Goal: Information Seeking & Learning: Learn about a topic

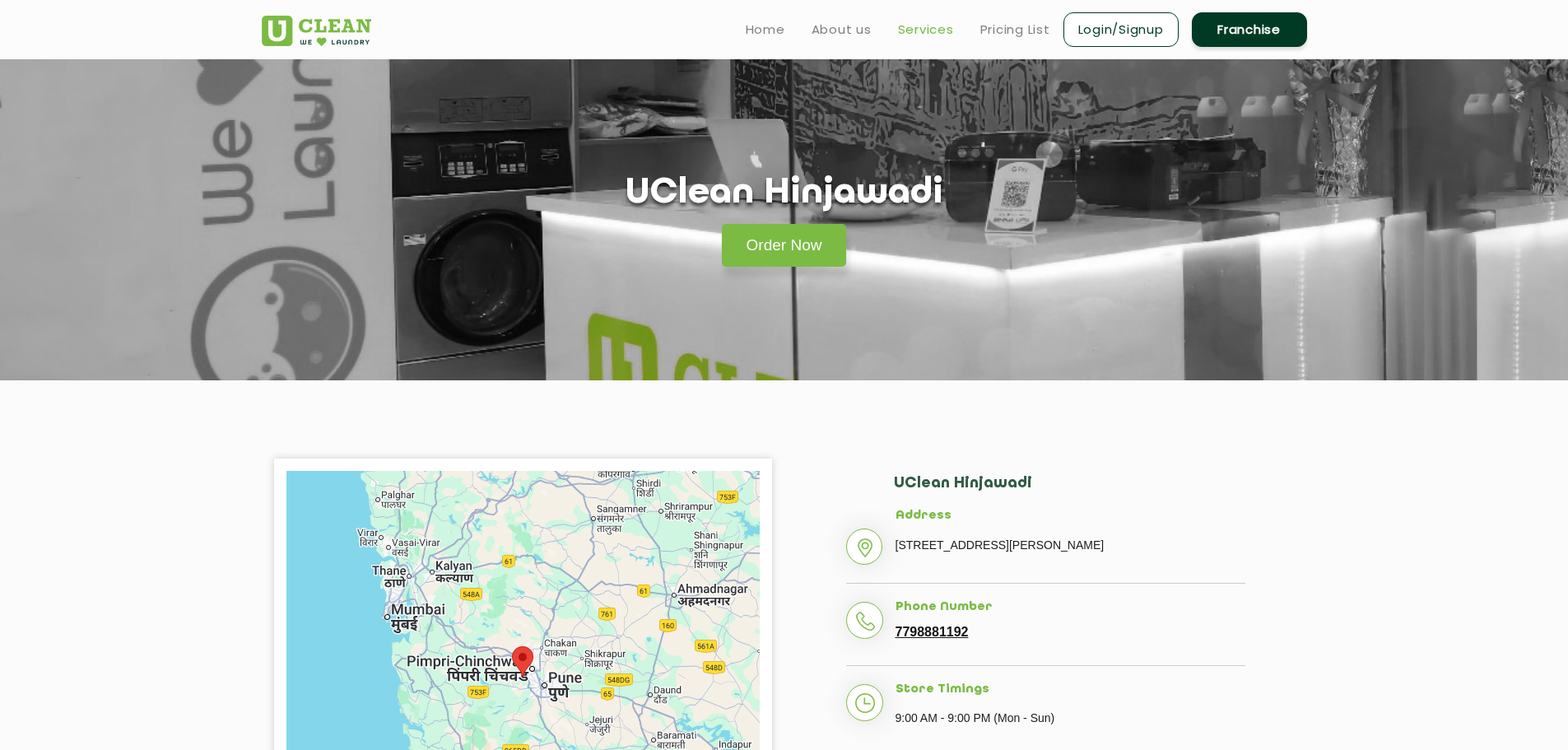
click at [904, 23] on link "Services" at bounding box center [926, 30] width 56 height 20
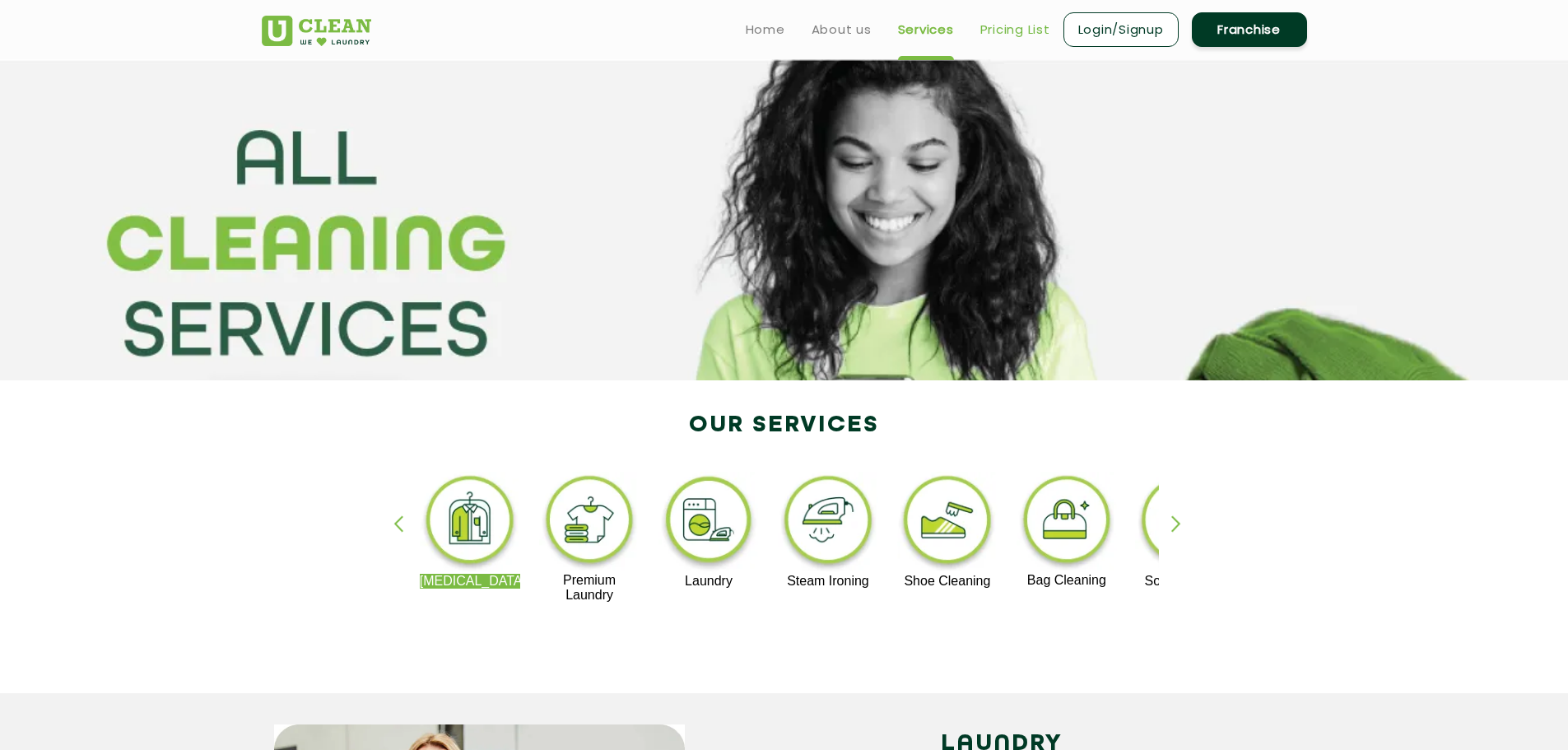
click at [1027, 28] on link "Pricing List" at bounding box center [1015, 30] width 70 height 20
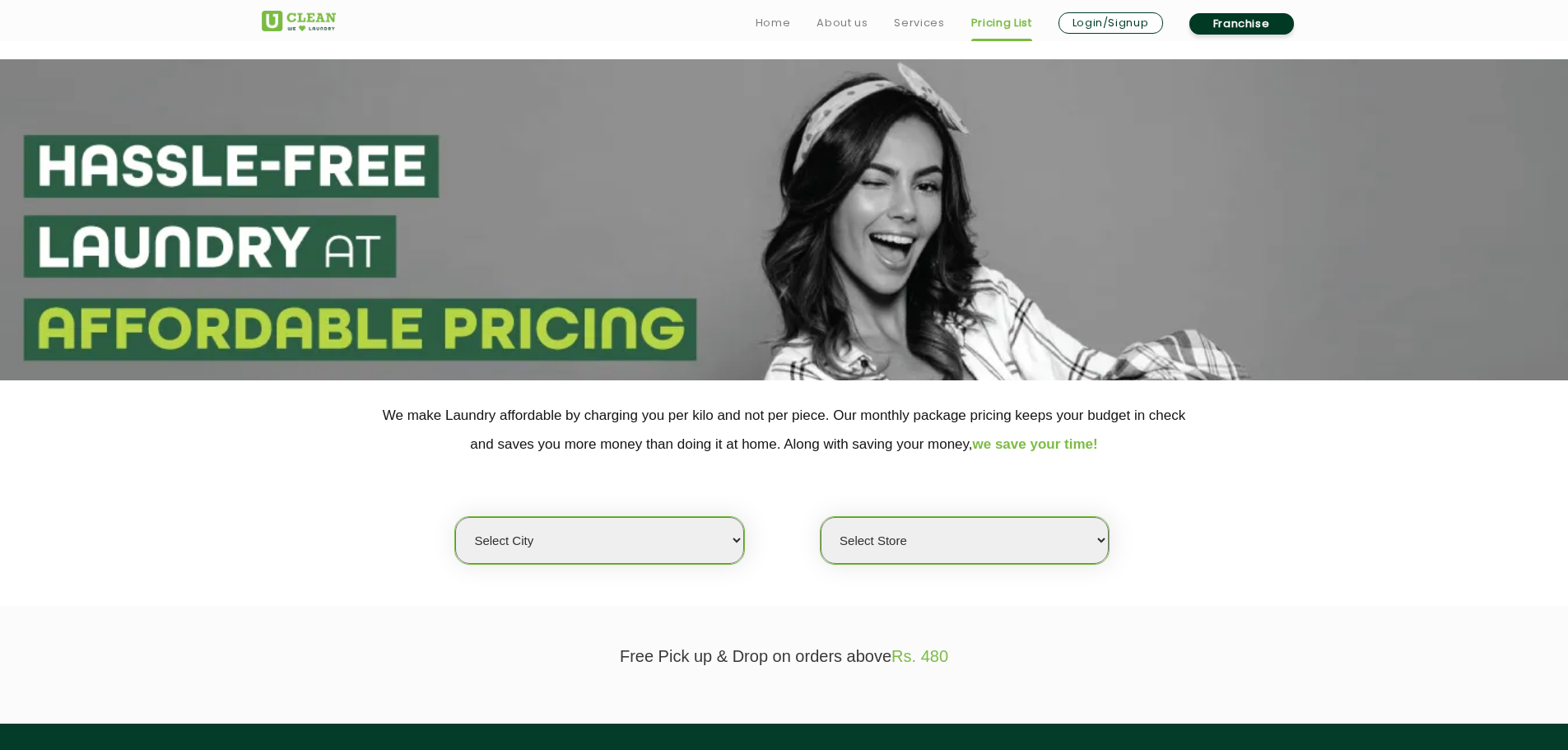
scroll to position [368, 0]
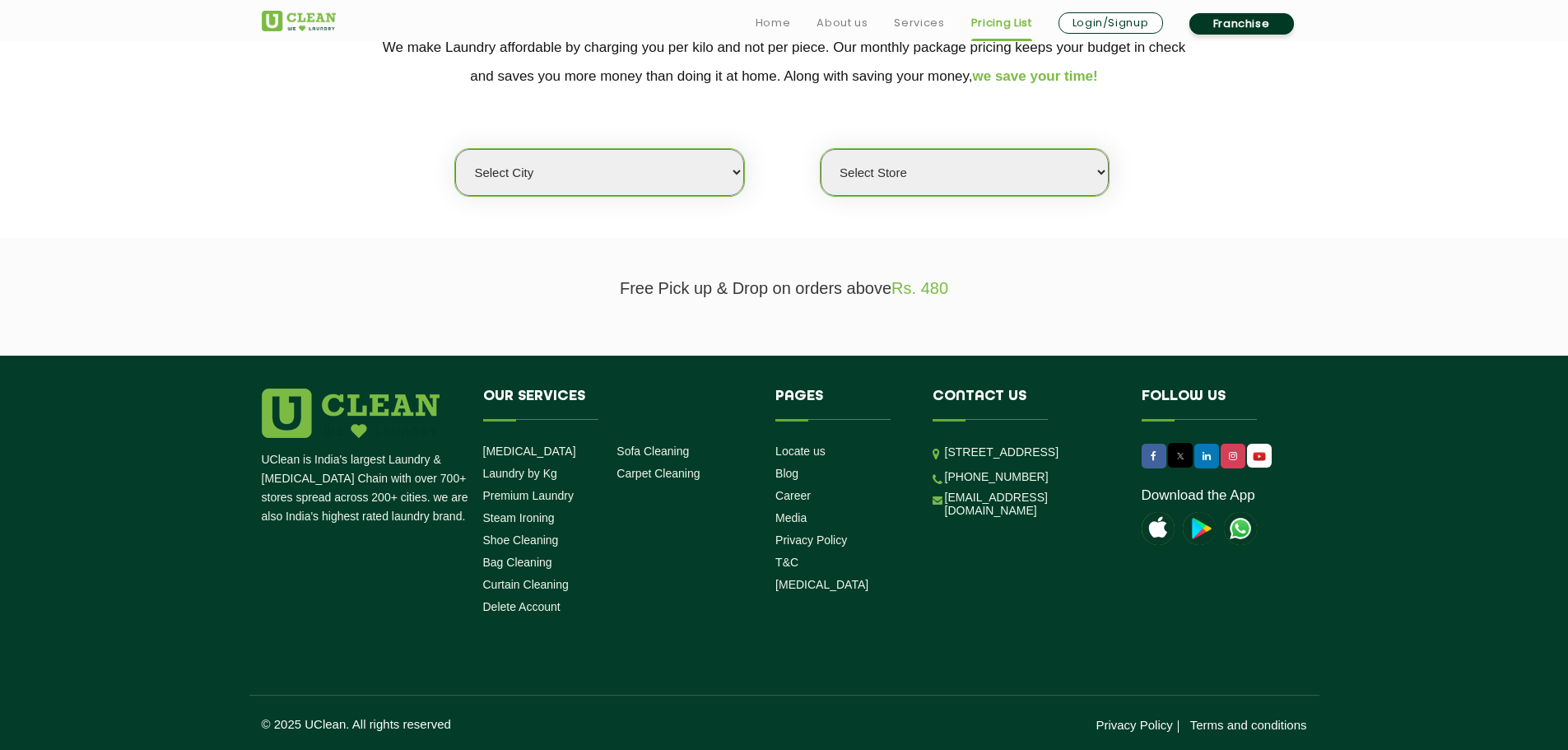
click at [677, 181] on select "Select city [GEOGRAPHIC_DATA] [GEOGRAPHIC_DATA] [GEOGRAPHIC_DATA] [GEOGRAPHIC_D…" at bounding box center [599, 172] width 288 height 47
select select "4"
click at [455, 149] on select "Select city [GEOGRAPHIC_DATA] [GEOGRAPHIC_DATA] [GEOGRAPHIC_DATA] [GEOGRAPHIC_D…" at bounding box center [599, 172] width 288 height 47
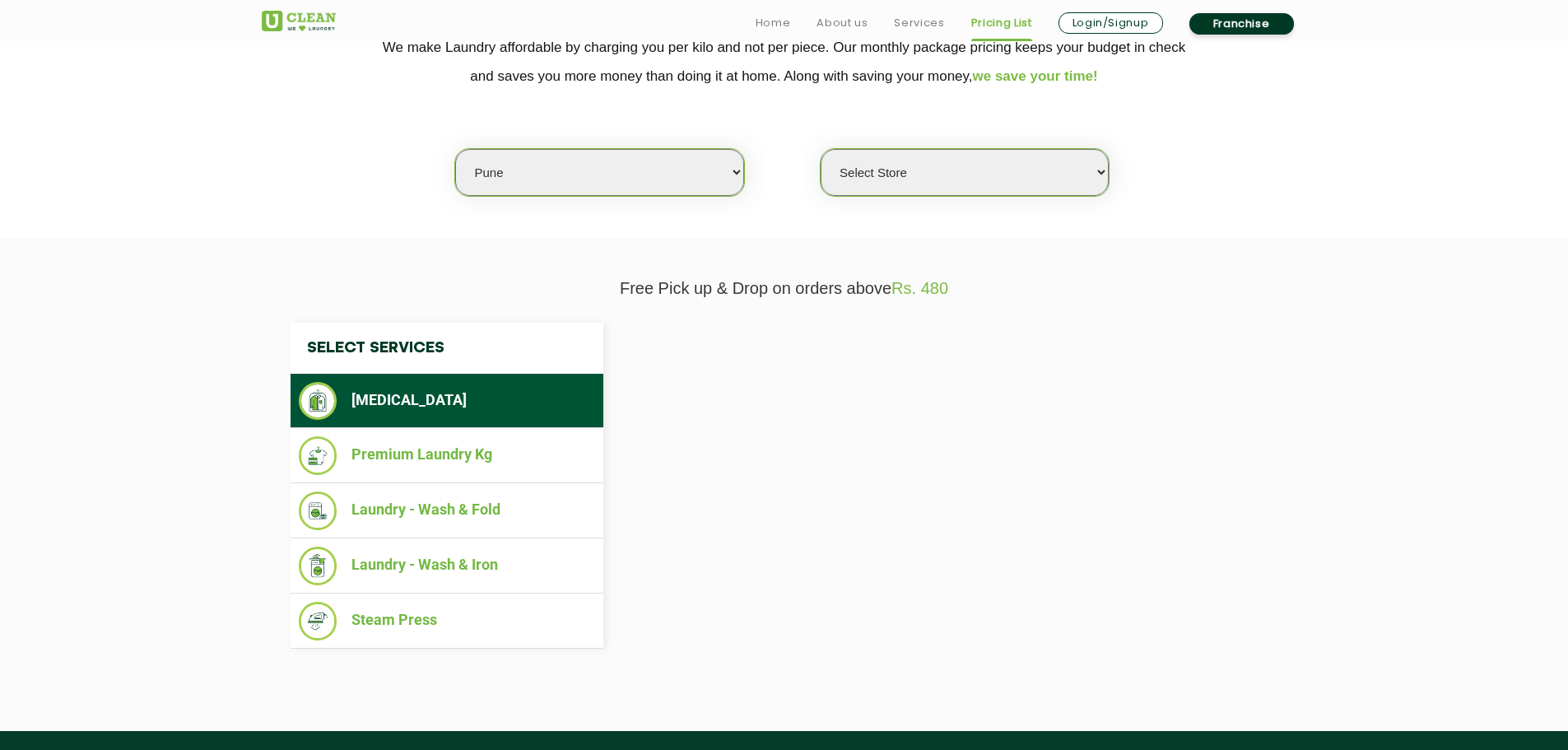
click at [886, 163] on select "Select Store" at bounding box center [964, 172] width 288 height 47
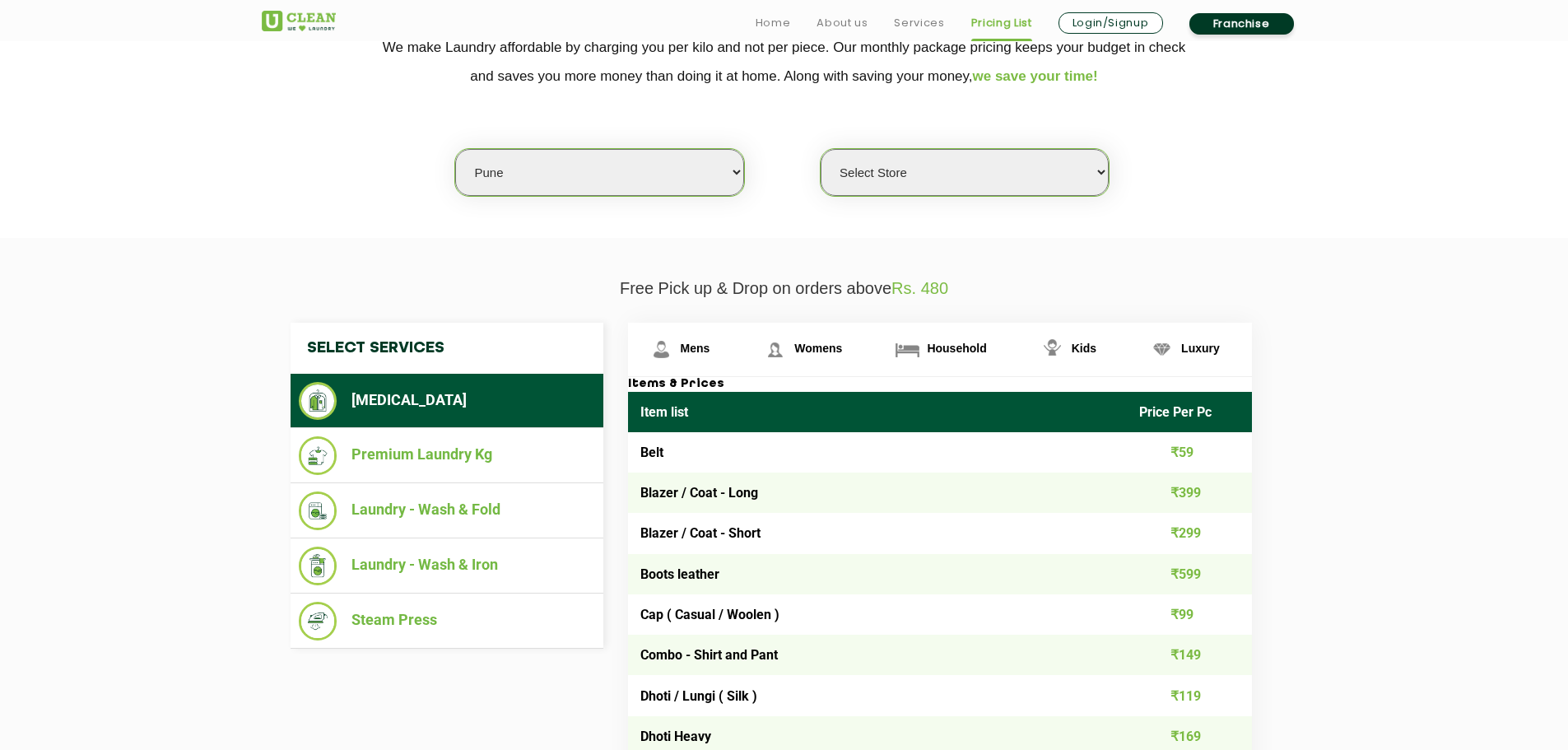
select select "333"
click at [821, 149] on select "Select Store [GEOGRAPHIC_DATA] [GEOGRAPHIC_DATA] [GEOGRAPHIC_DATA] [GEOGRAPHIC_…" at bounding box center [964, 172] width 288 height 47
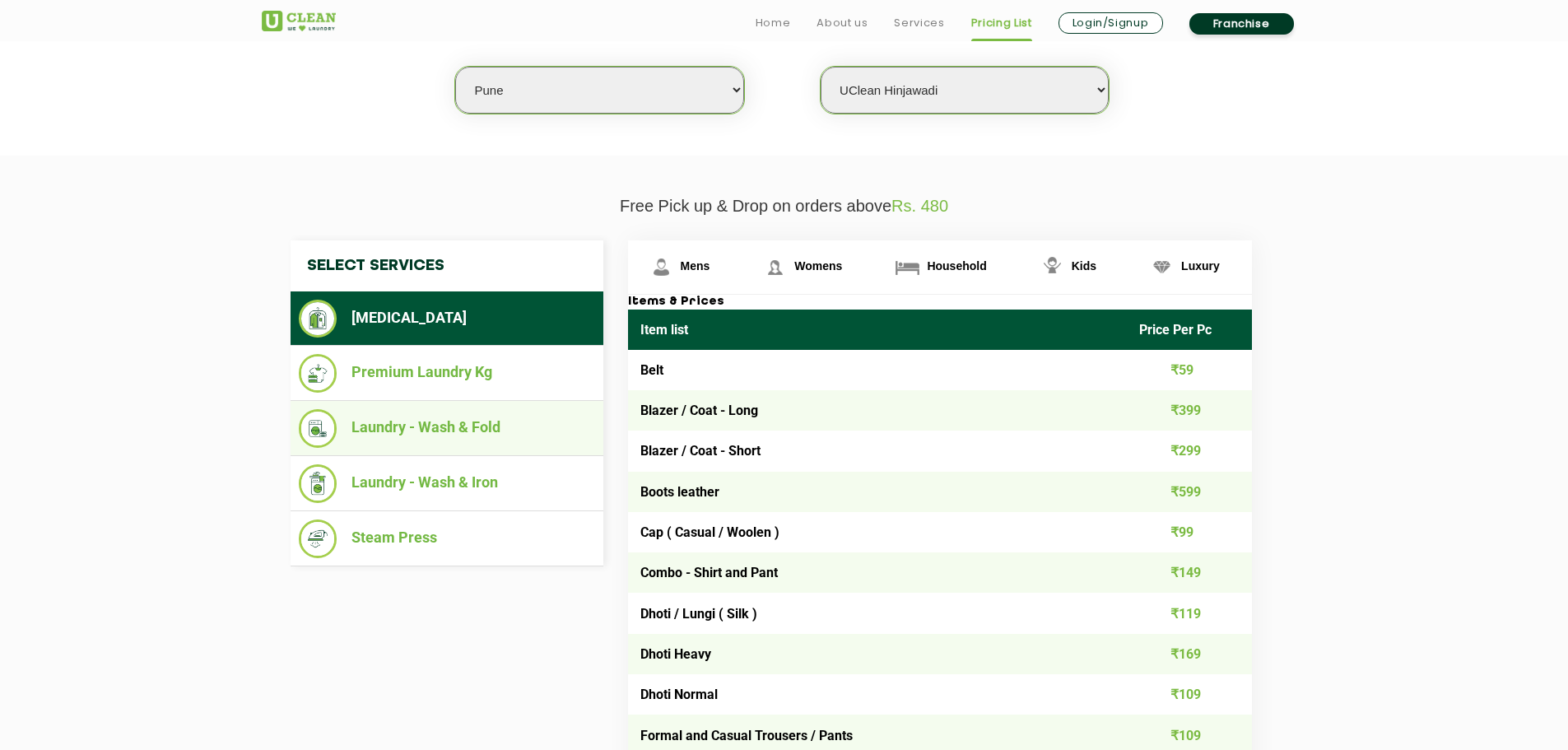
scroll to position [533, 0]
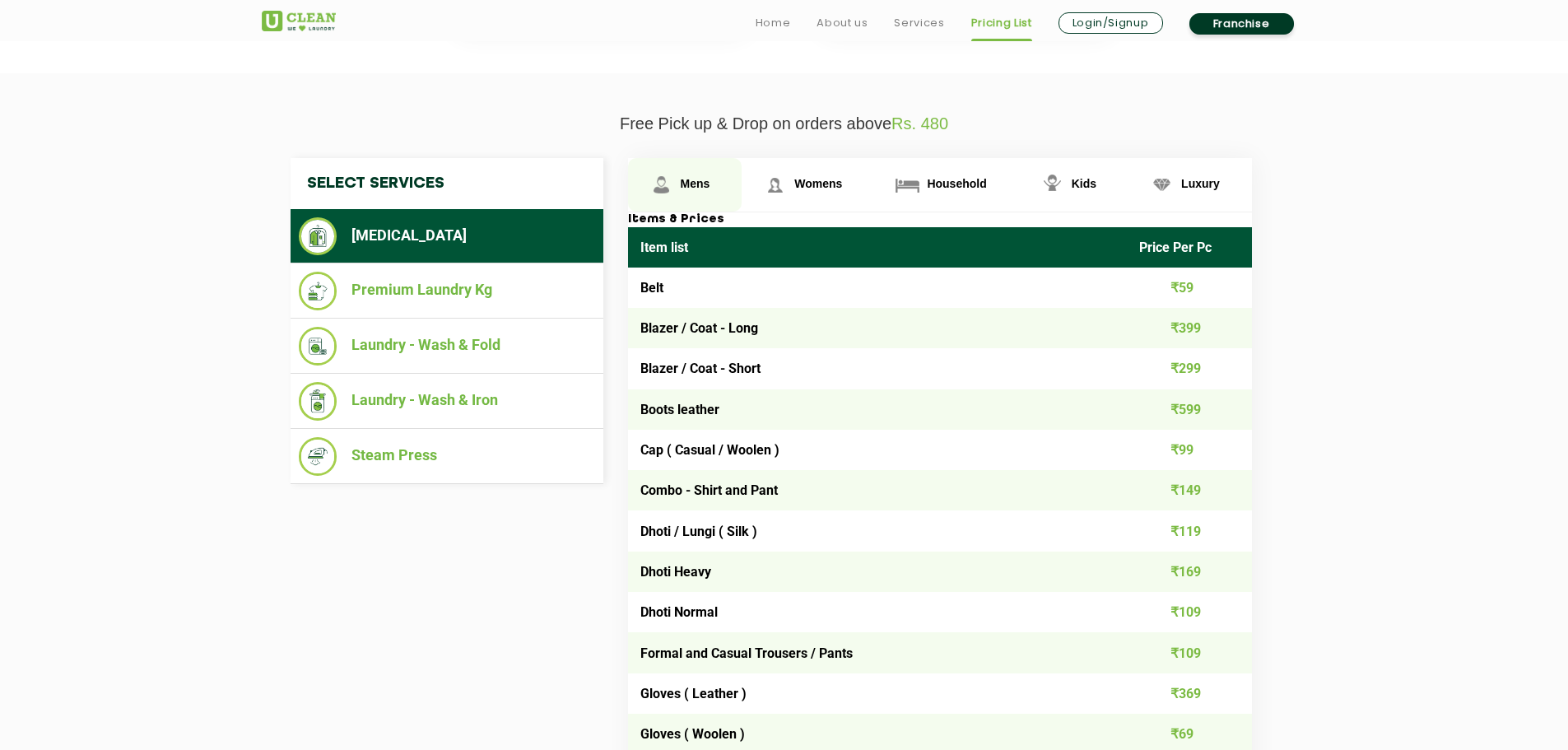
click at [690, 187] on span "Mens" at bounding box center [695, 183] width 30 height 14
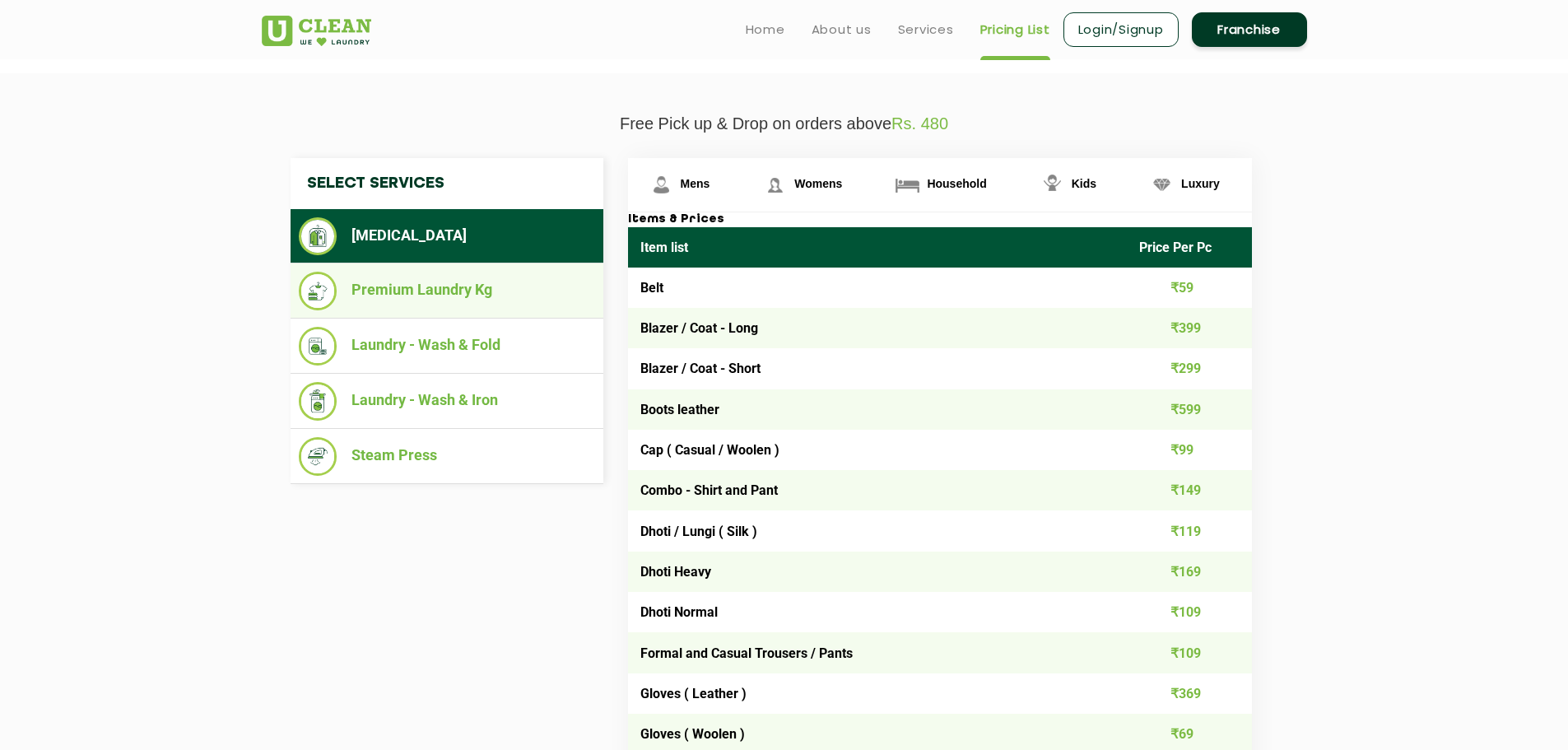
click at [457, 282] on li "Premium Laundry Kg" at bounding box center [446, 290] width 297 height 39
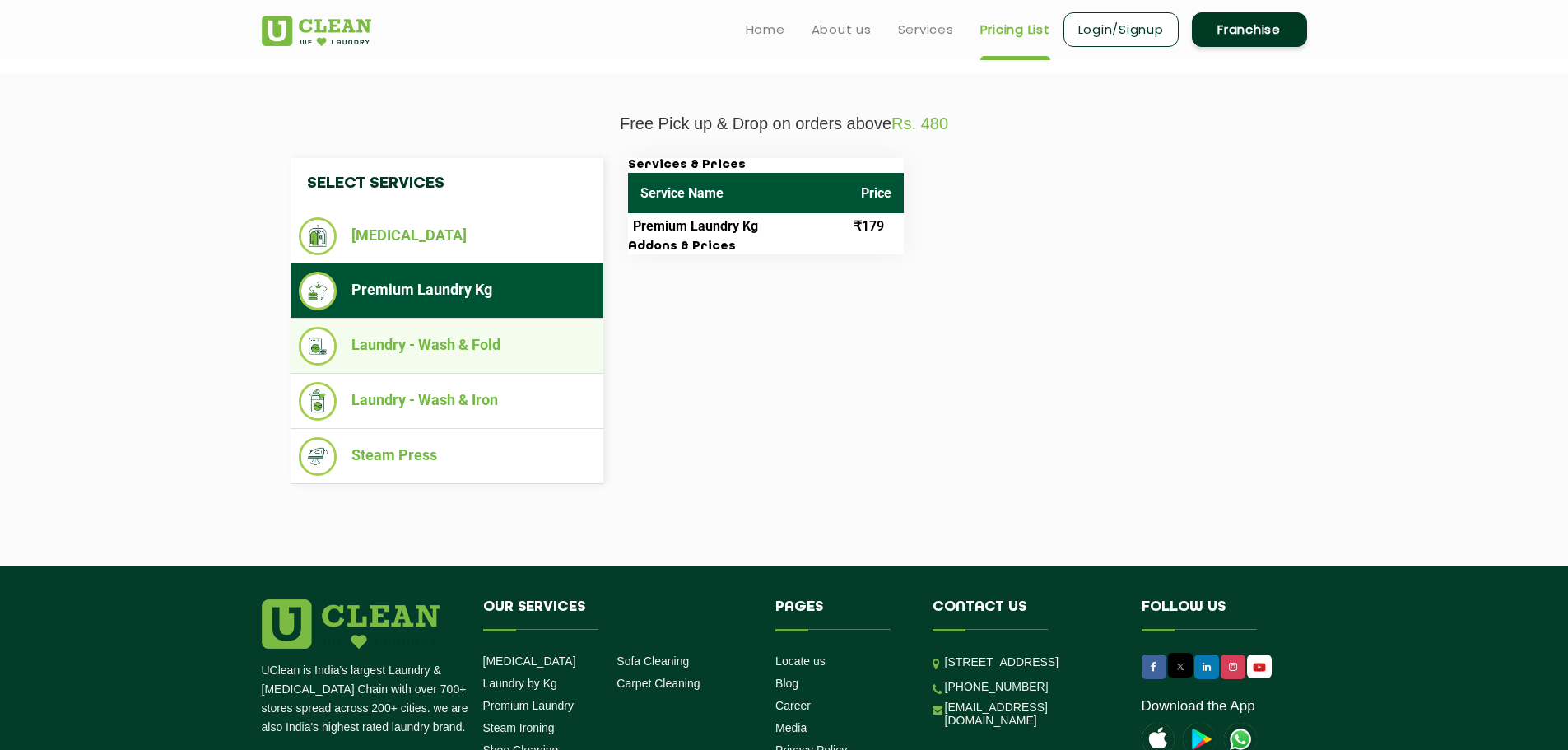
click at [381, 344] on li "Laundry - Wash & Fold" at bounding box center [446, 345] width 297 height 39
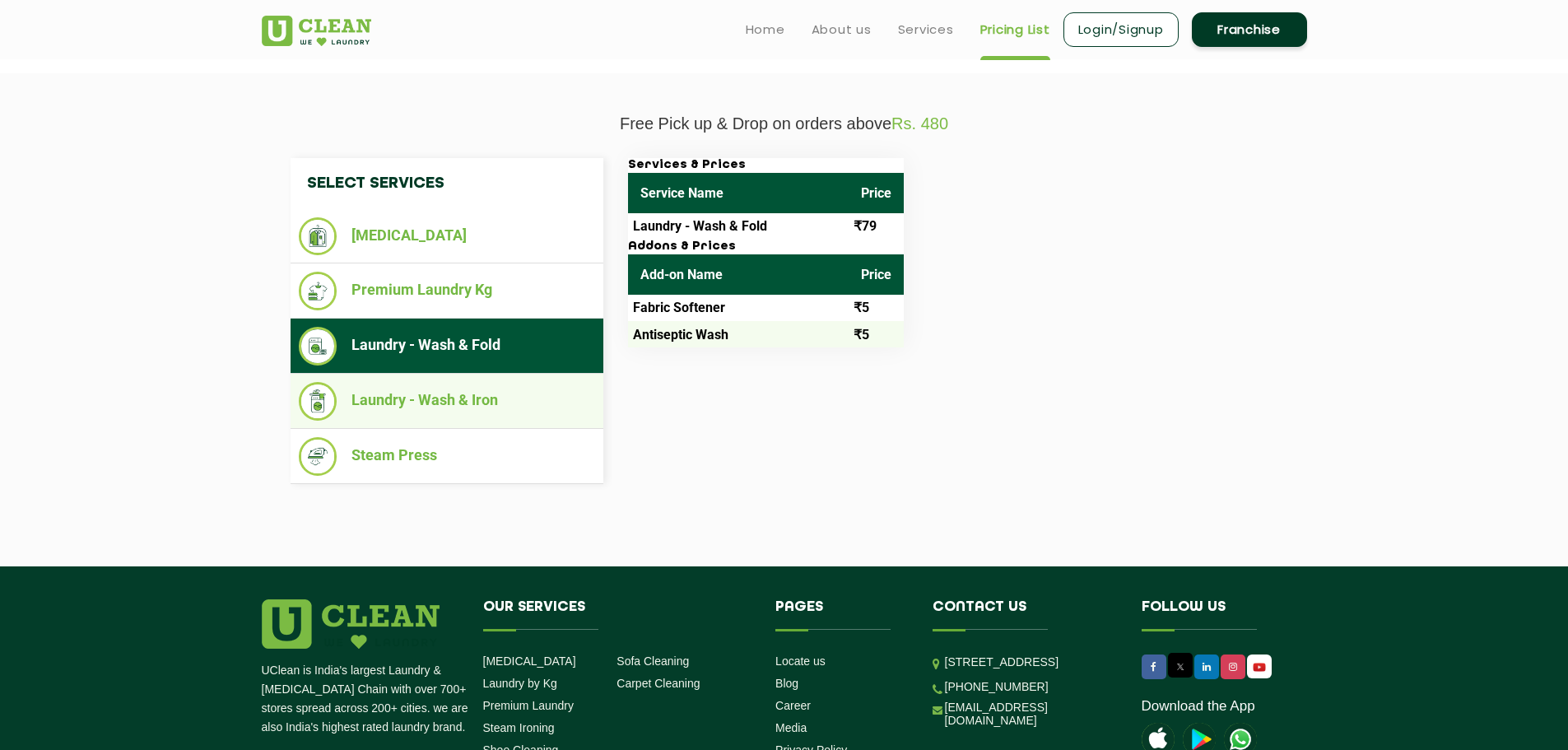
click at [511, 415] on li "Laundry - Wash & Iron" at bounding box center [446, 401] width 297 height 39
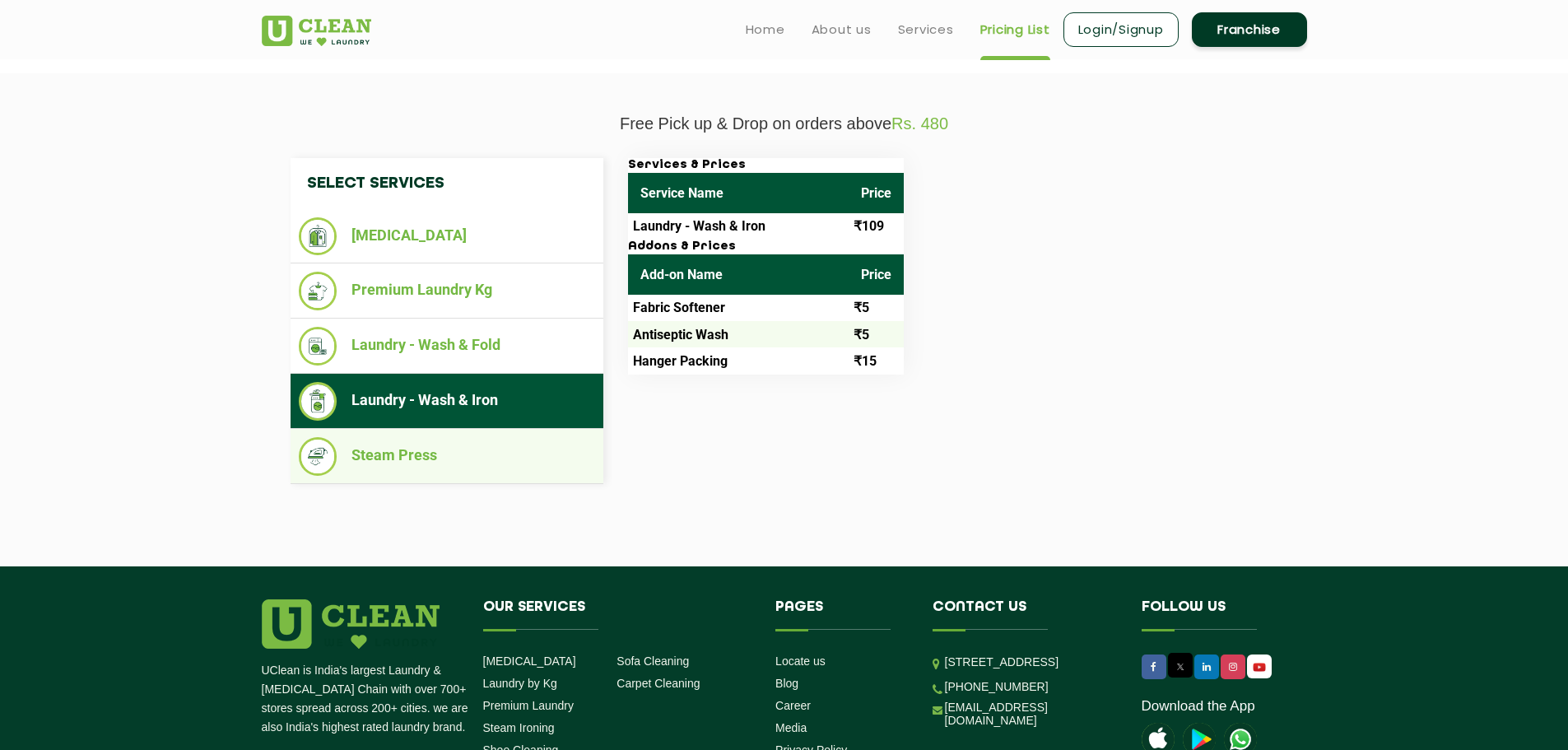
click at [481, 453] on li "Steam Press" at bounding box center [446, 456] width 297 height 39
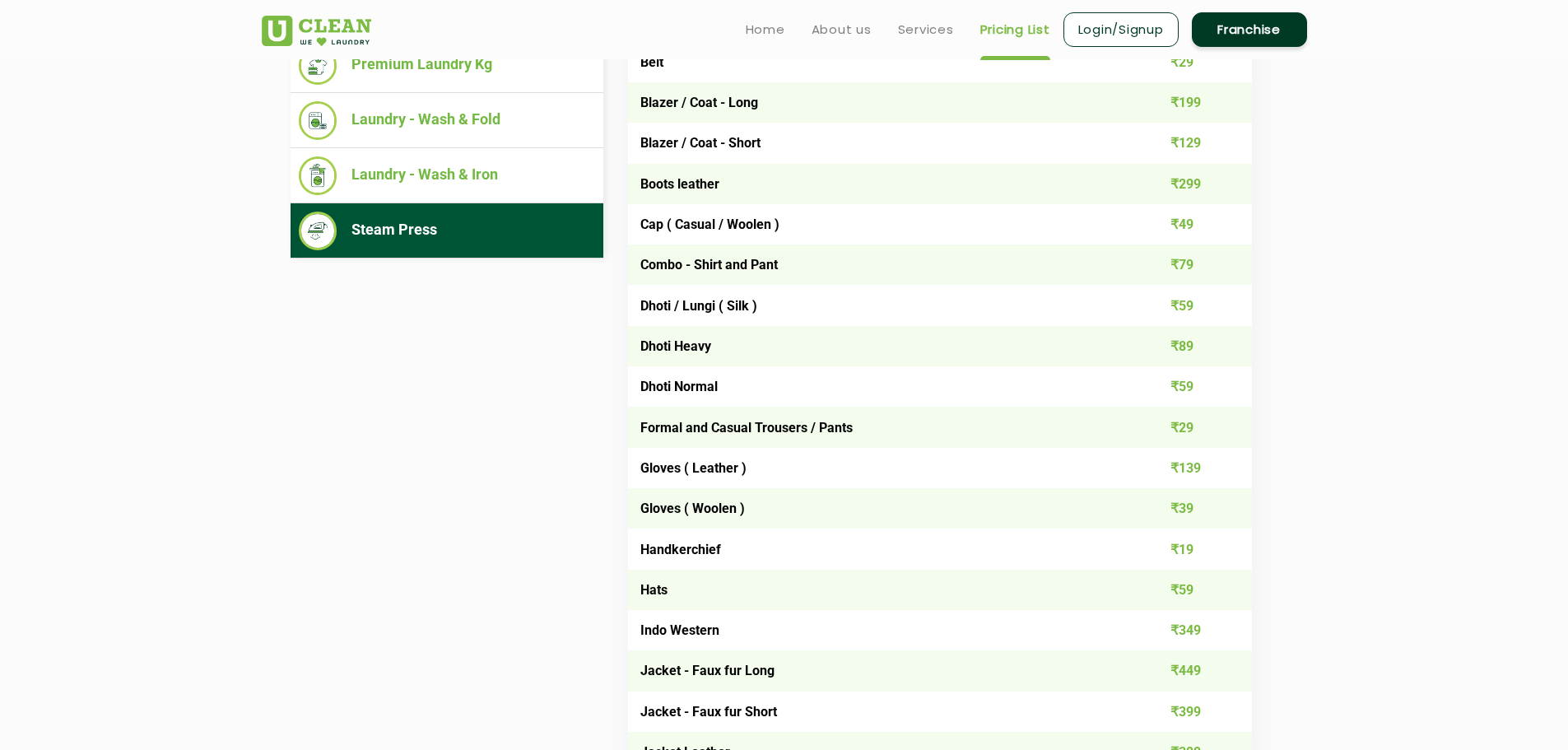
scroll to position [615, 0]
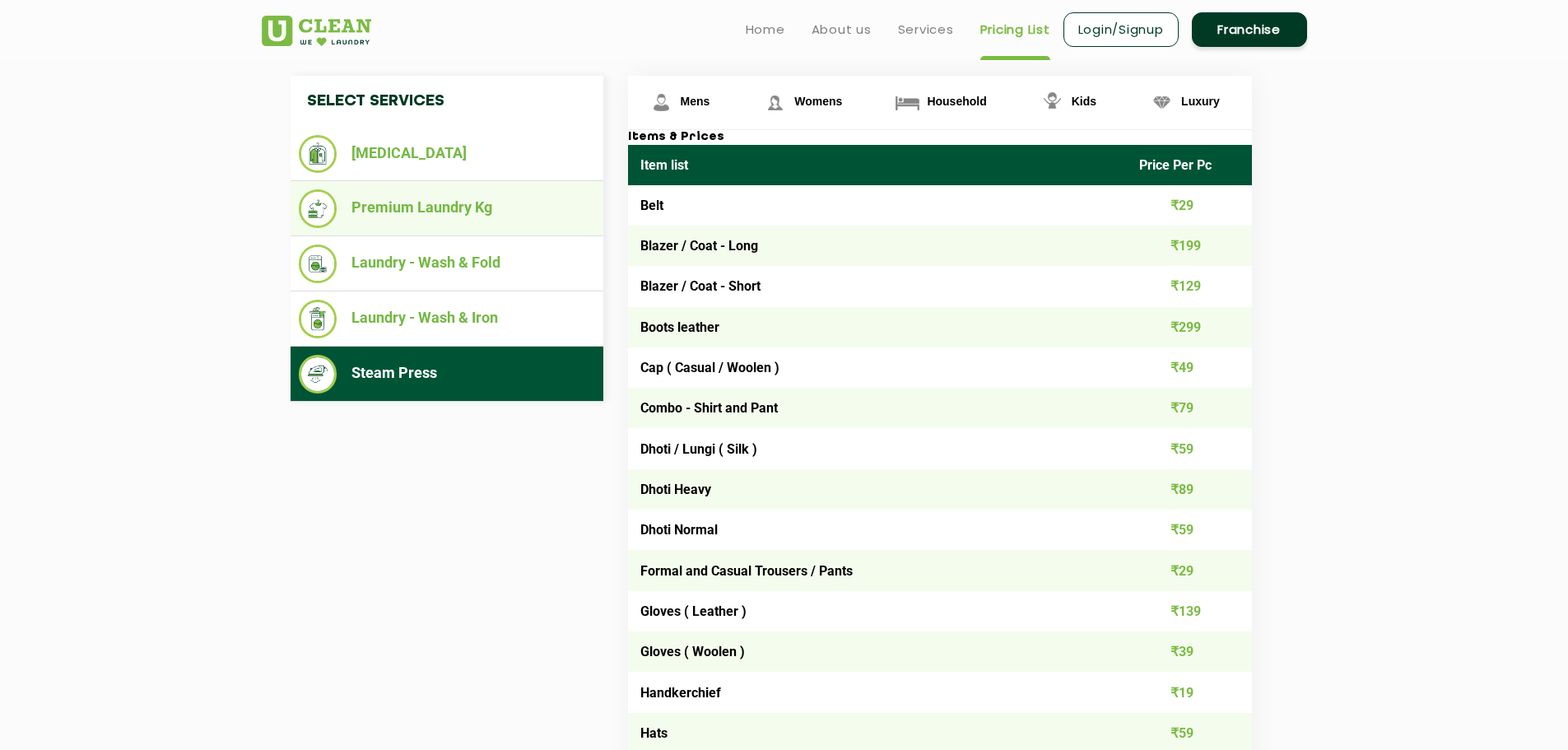
click at [412, 215] on li "Premium Laundry Kg" at bounding box center [446, 208] width 297 height 39
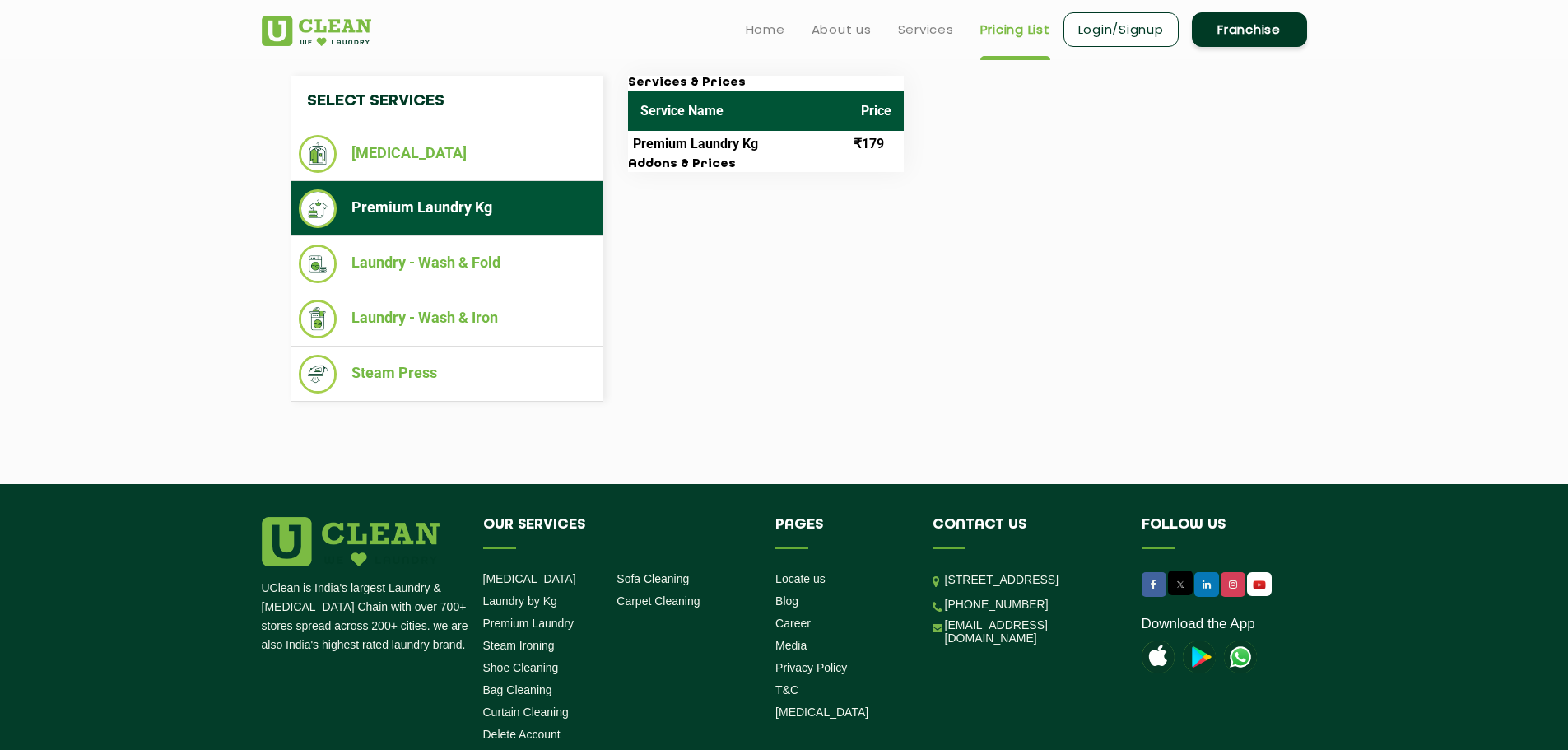
click at [741, 165] on h3 "Addons & Prices" at bounding box center [766, 164] width 276 height 14
